Goal: Use online tool/utility: Use online tool/utility

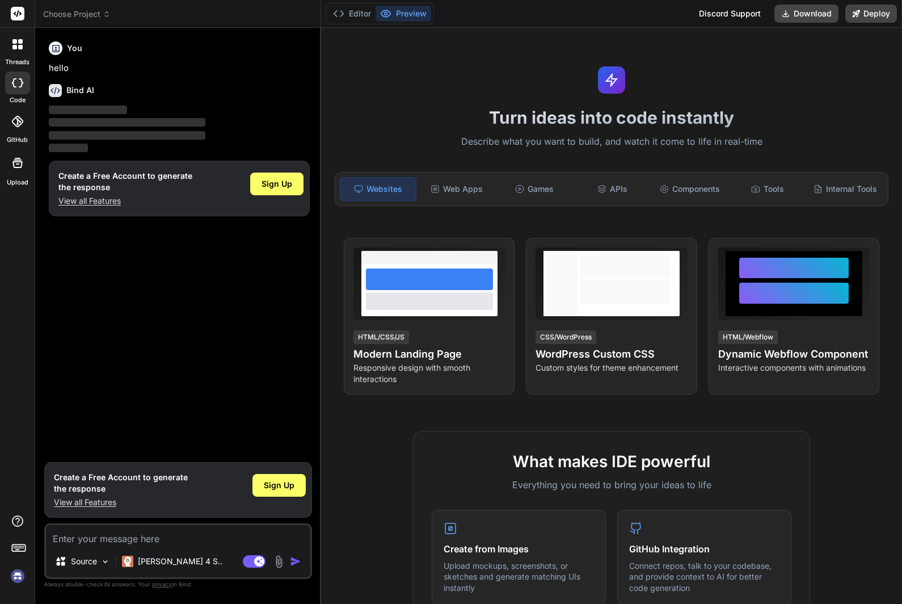
scroll to position [40, 0]
click at [17, 575] on img at bounding box center [17, 575] width 19 height 19
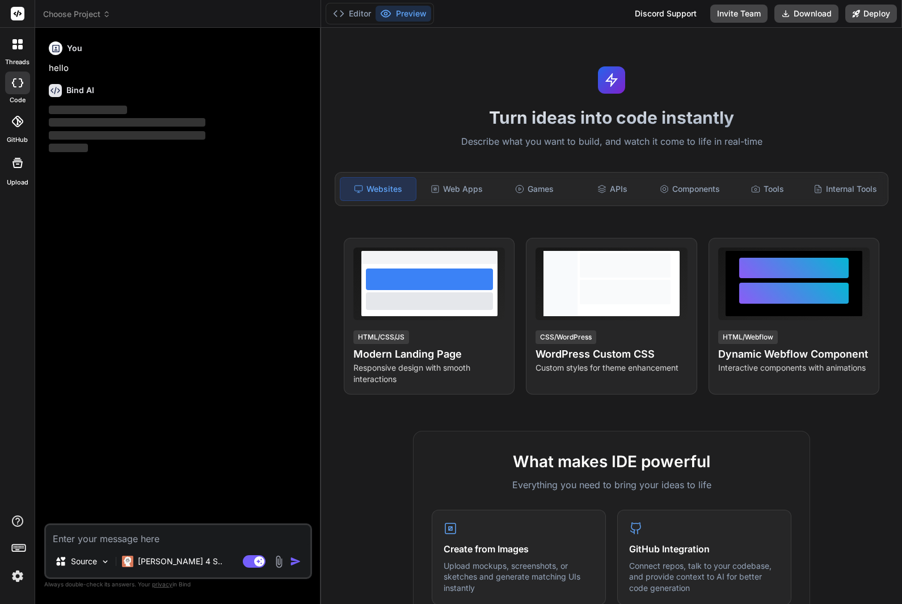
scroll to position [37, 0]
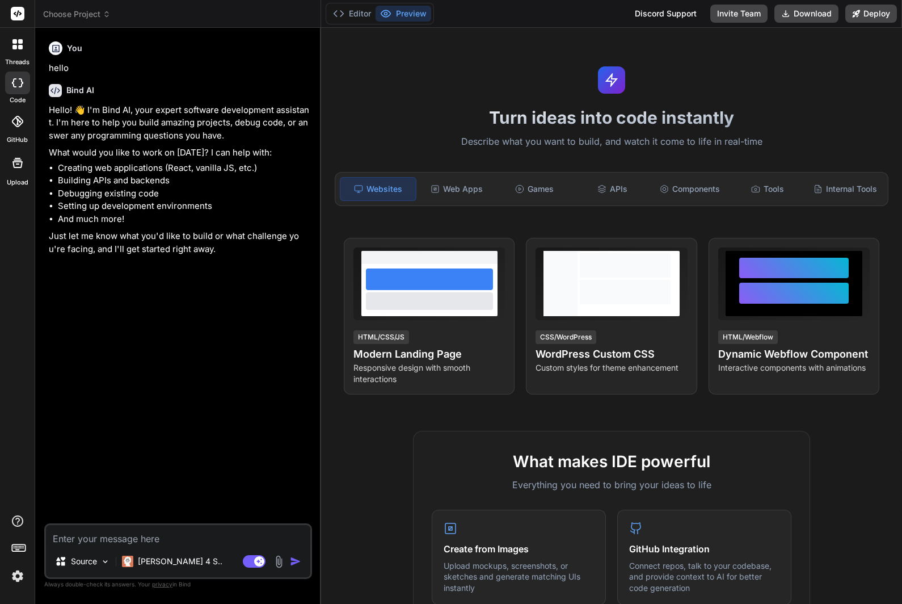
click at [23, 32] on div at bounding box center [18, 44] width 24 height 24
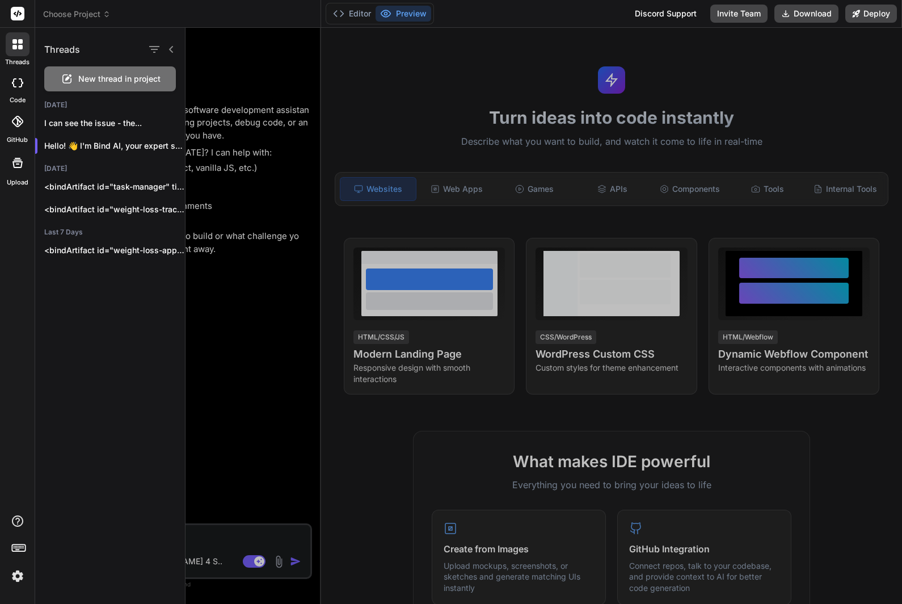
click at [21, 78] on icon at bounding box center [21, 82] width 5 height 9
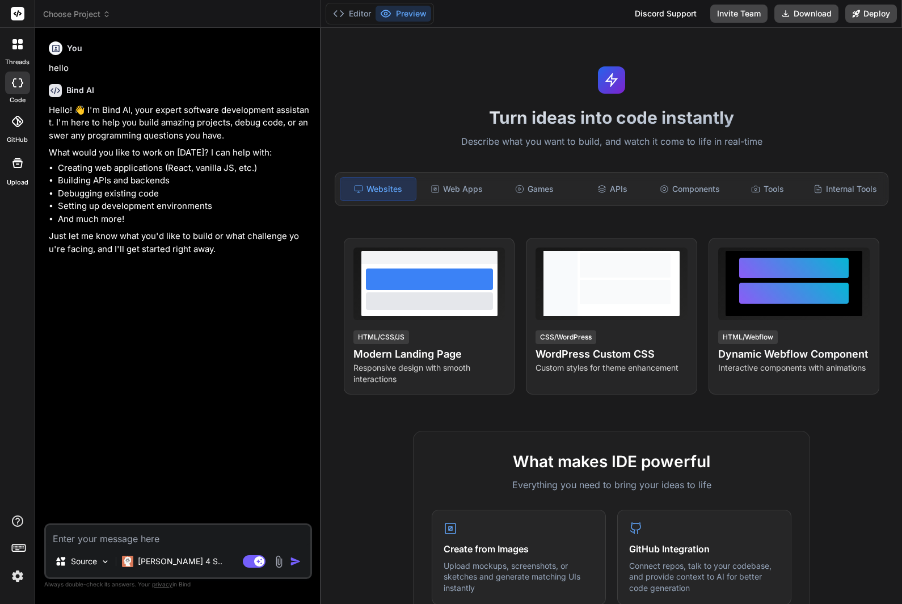
scroll to position [37, 0]
click at [9, 592] on div "threads code GitHub Upload" at bounding box center [17, 302] width 35 height 604
click at [12, 580] on img at bounding box center [17, 575] width 19 height 19
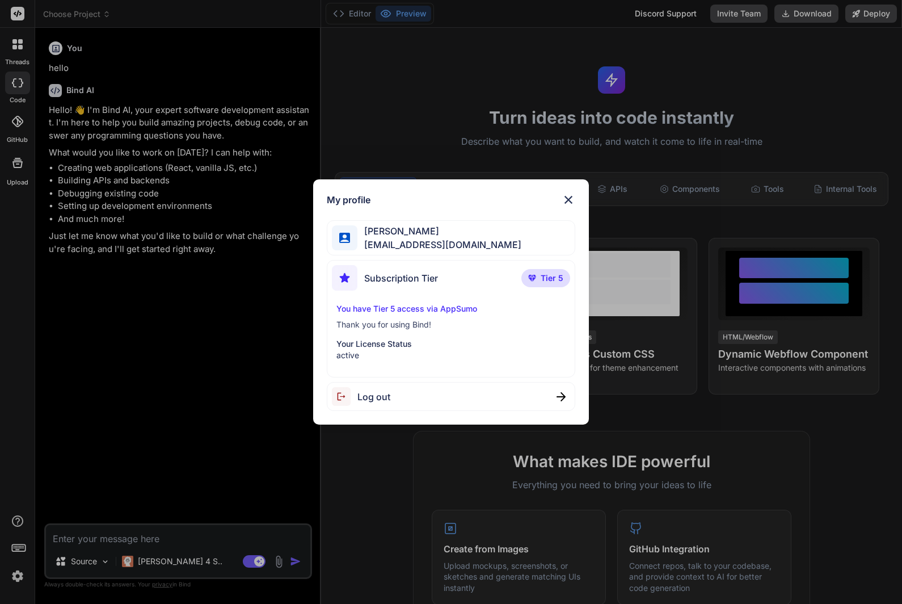
click at [571, 203] on img at bounding box center [569, 200] width 14 height 14
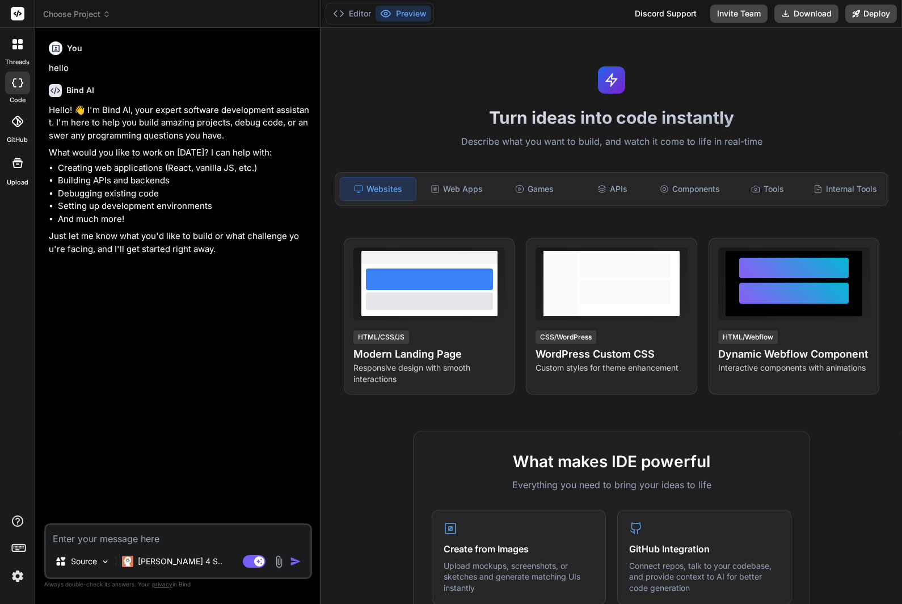
scroll to position [0, 0]
click at [65, 18] on span "Choose Project" at bounding box center [77, 14] width 68 height 11
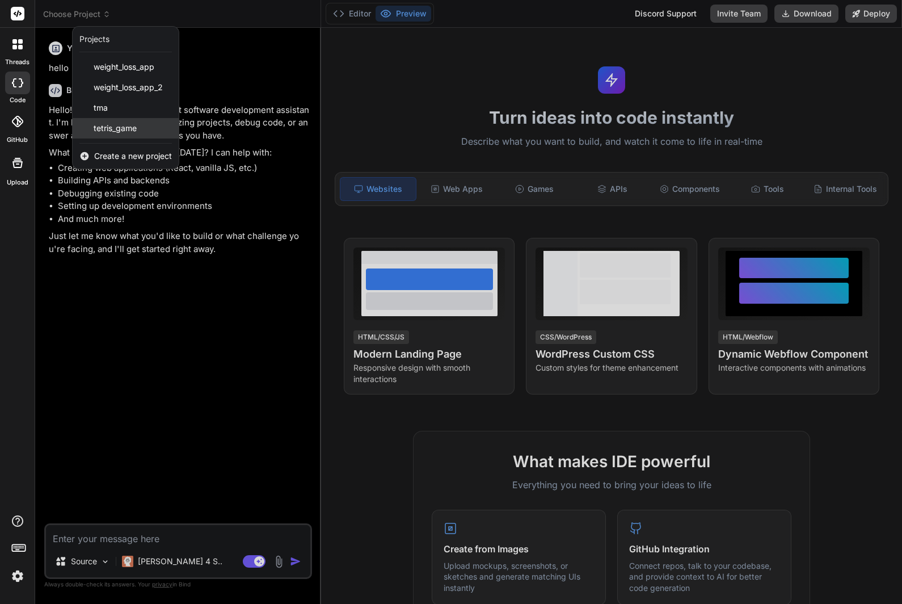
click at [104, 131] on span "tetris_game" at bounding box center [115, 128] width 43 height 11
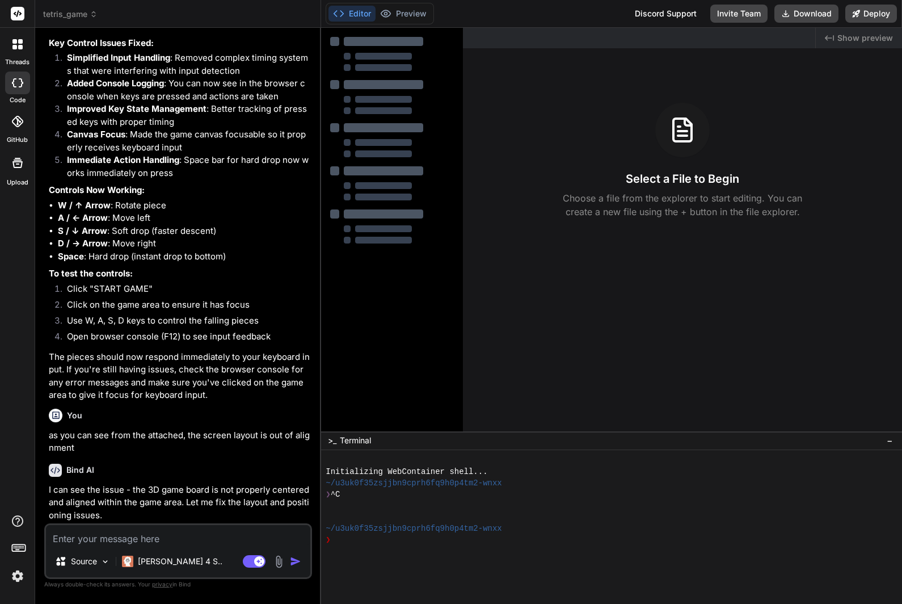
scroll to position [40, 0]
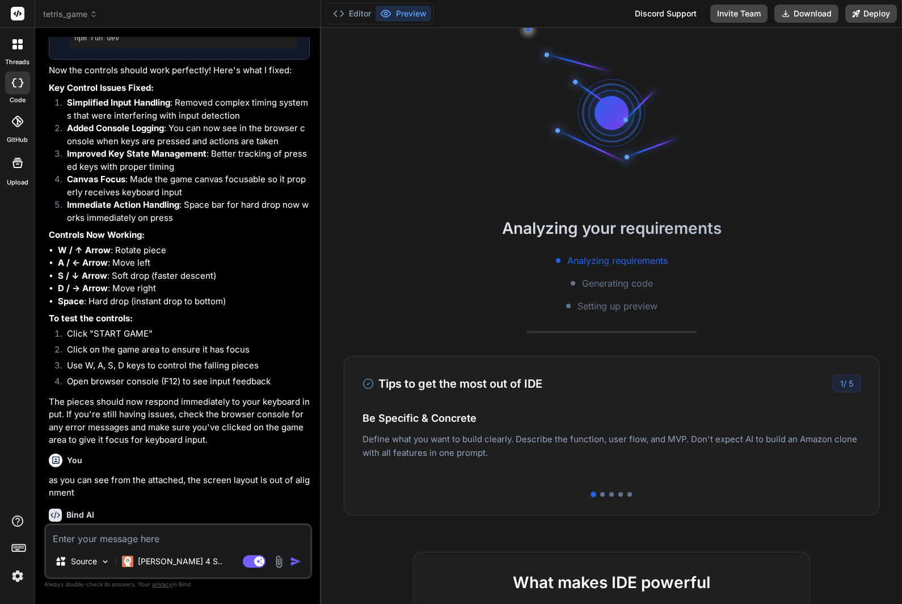
type textarea "x"
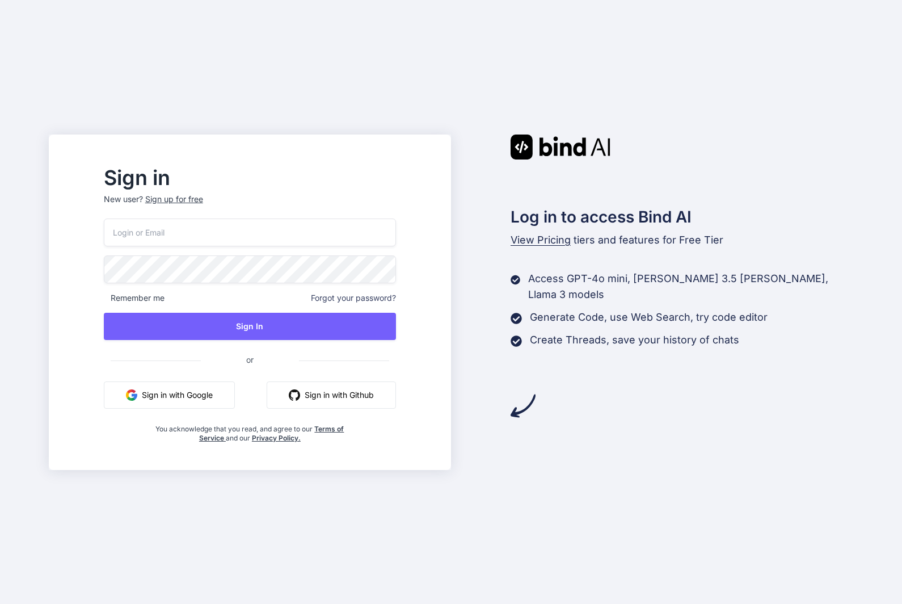
click at [229, 409] on button "Sign in with Google" at bounding box center [169, 394] width 131 height 27
